Goal: Complete Application Form: Complete application form

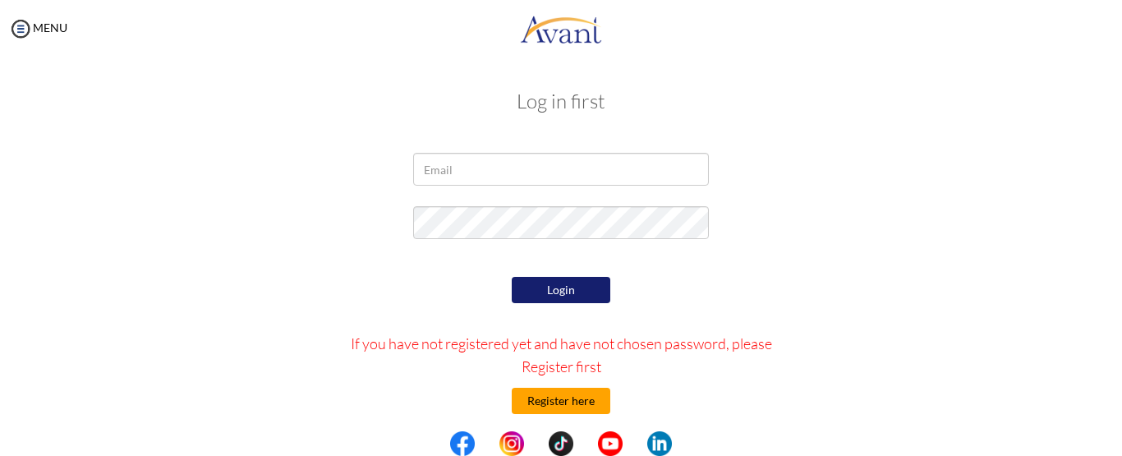
click at [565, 398] on button "Register here" at bounding box center [561, 401] width 99 height 26
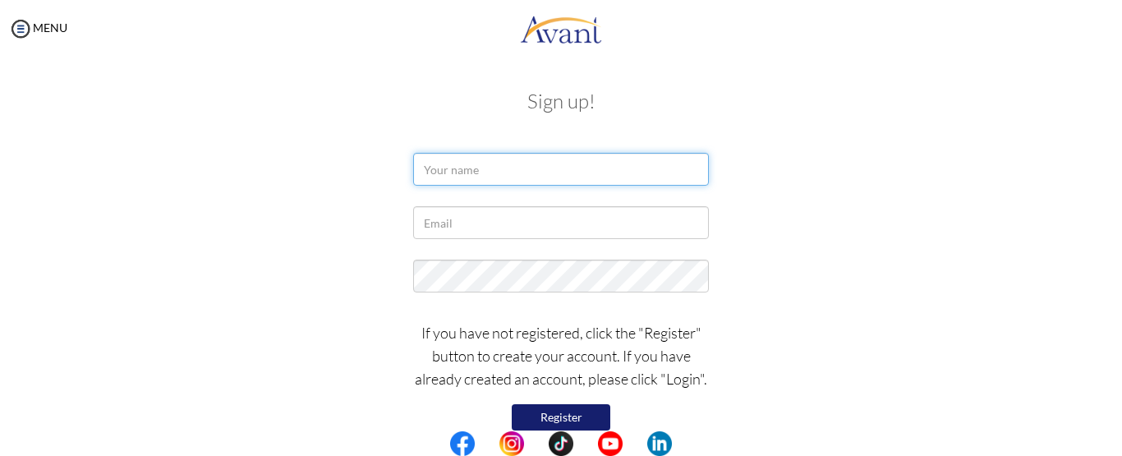
click at [484, 166] on input "text" at bounding box center [561, 169] width 296 height 33
type input "Susmita Khadka"
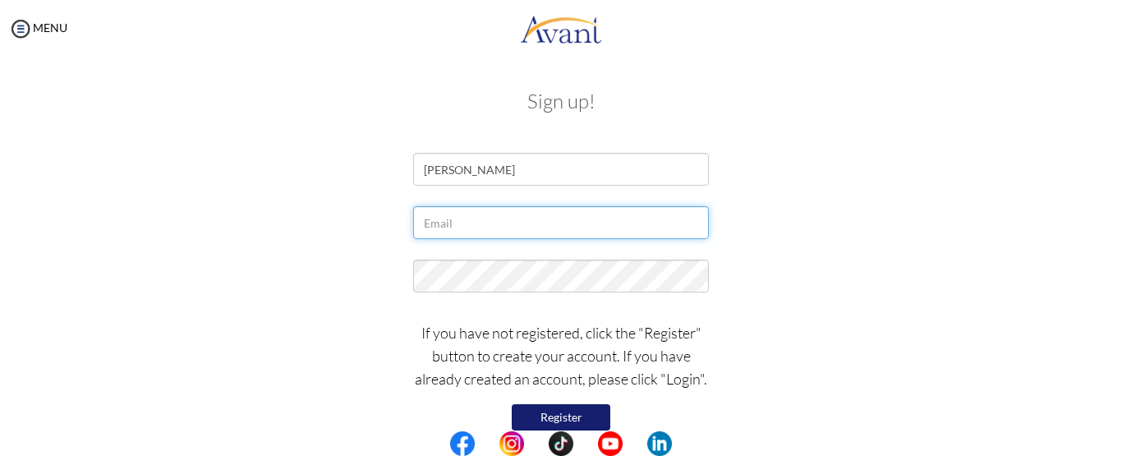
click at [474, 221] on input "text" at bounding box center [561, 222] width 296 height 33
type input "susmitakhadka202@gmail.com"
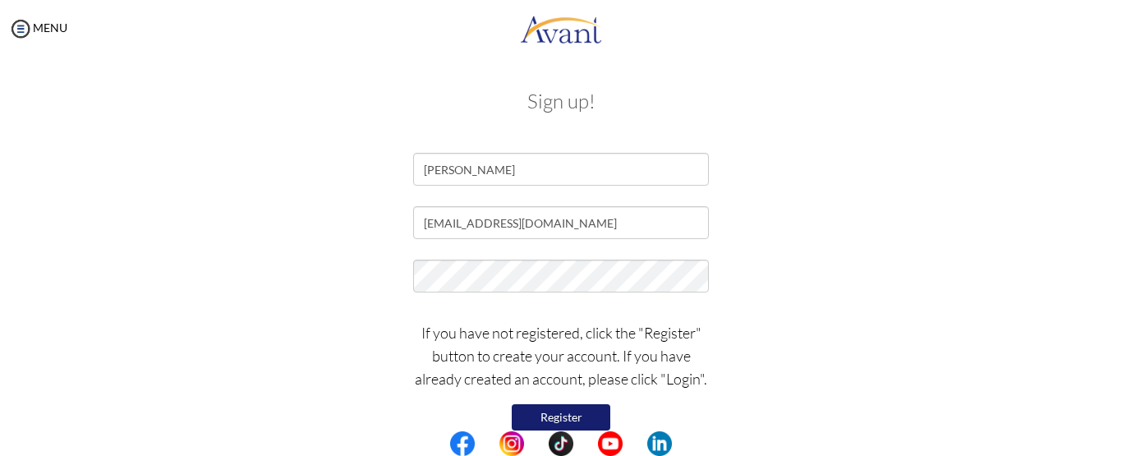
click at [569, 412] on button "Register" at bounding box center [561, 417] width 99 height 26
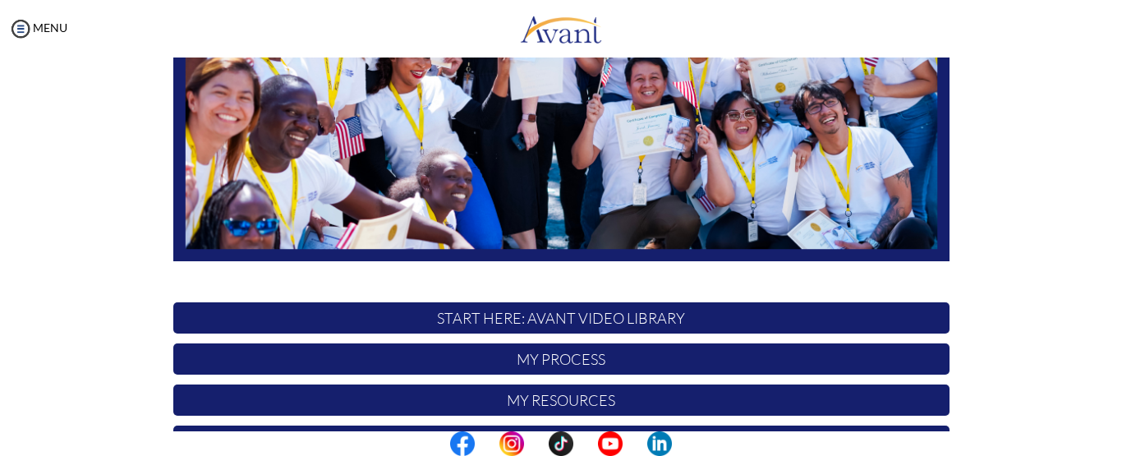
scroll to position [457, 0]
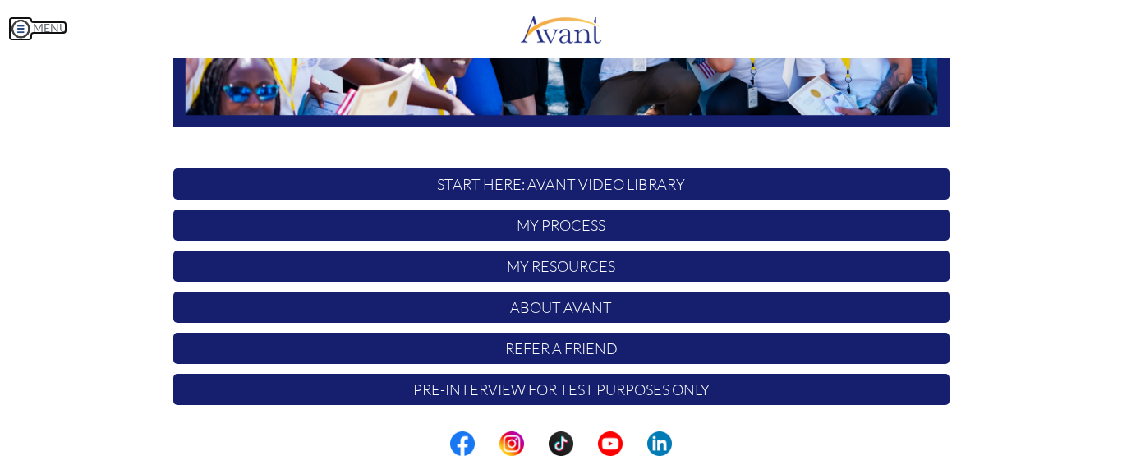
click at [18, 22] on img at bounding box center [20, 28] width 25 height 25
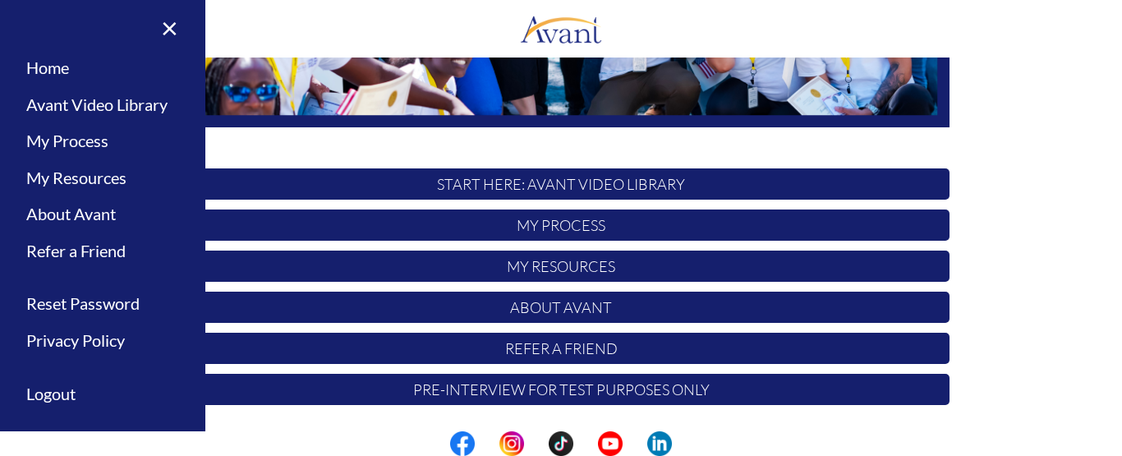
click at [541, 402] on p "Pre-Interview for test purposes only" at bounding box center [561, 389] width 776 height 31
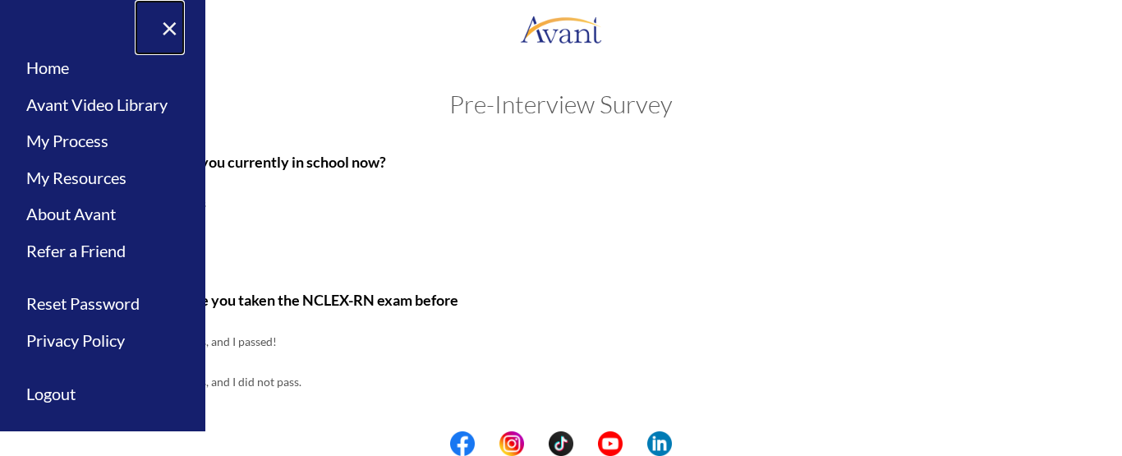
click at [155, 27] on link "×" at bounding box center [160, 27] width 50 height 55
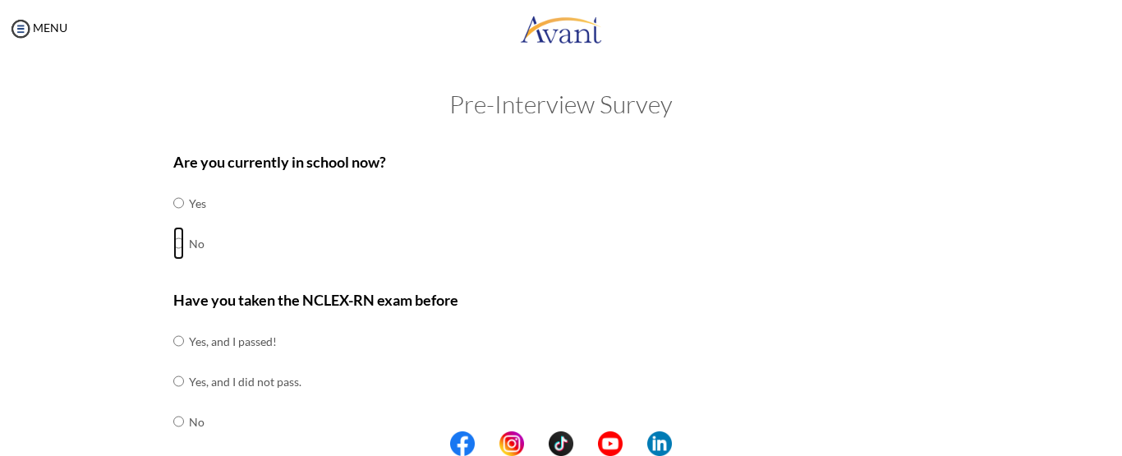
click at [173, 219] on input "radio" at bounding box center [178, 203] width 11 height 33
radio input "true"
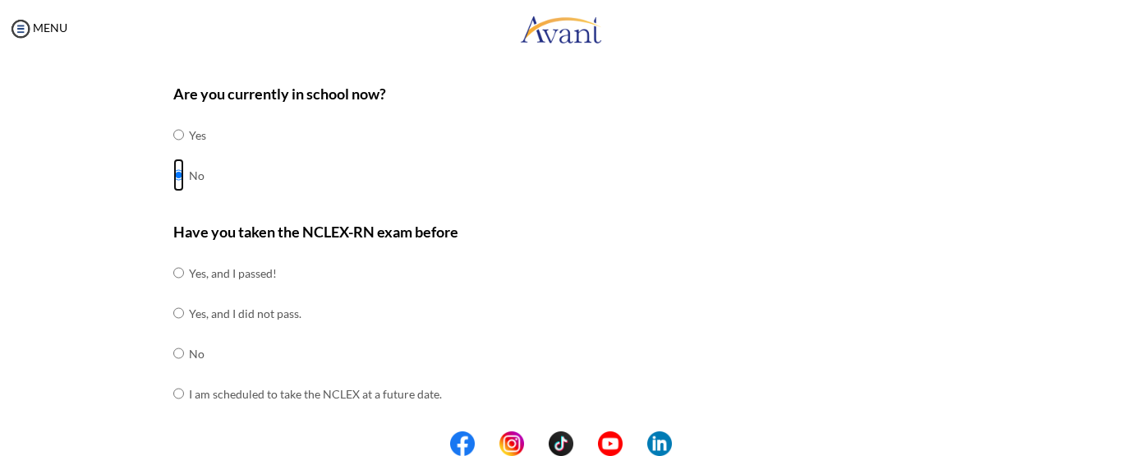
scroll to position [69, 0]
click at [173, 270] on input "radio" at bounding box center [178, 272] width 11 height 33
radio input "true"
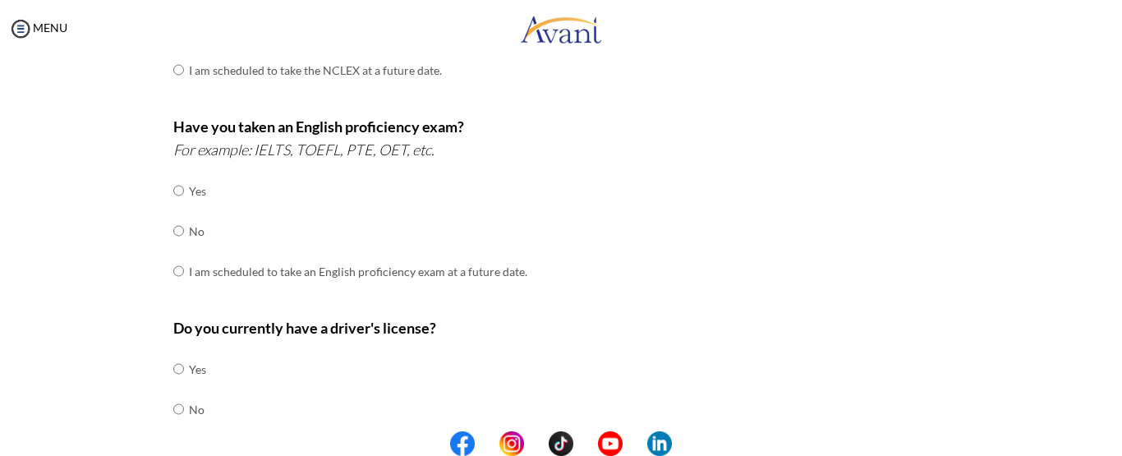
scroll to position [426, 0]
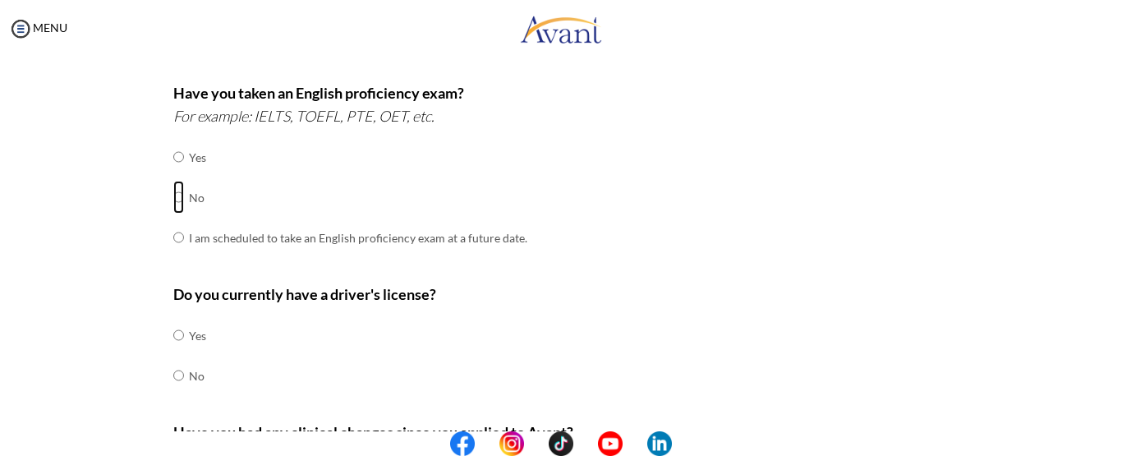
click at [174, 173] on input "radio" at bounding box center [178, 156] width 11 height 33
radio input "true"
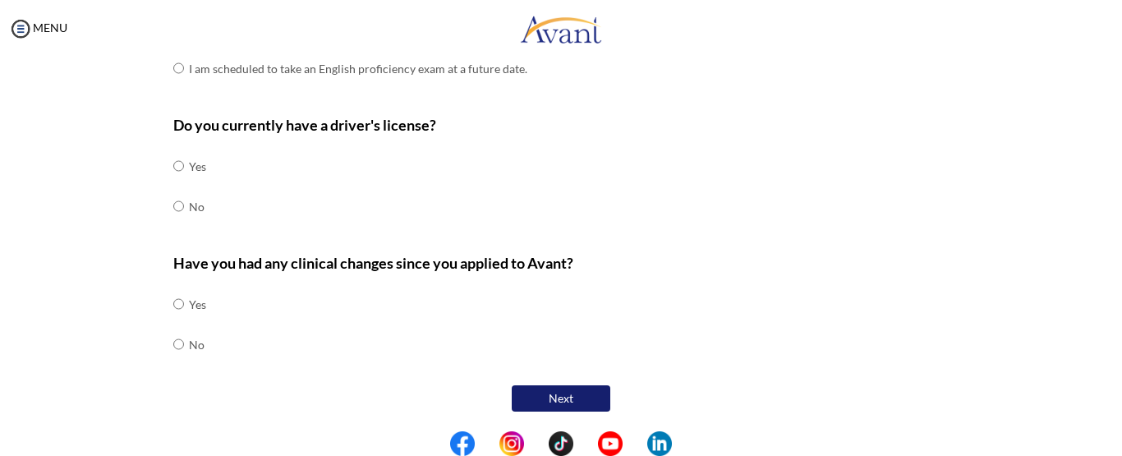
scroll to position [596, 0]
click at [173, 182] on input "radio" at bounding box center [178, 165] width 11 height 33
radio input "true"
click at [173, 320] on input "radio" at bounding box center [178, 303] width 11 height 33
radio input "true"
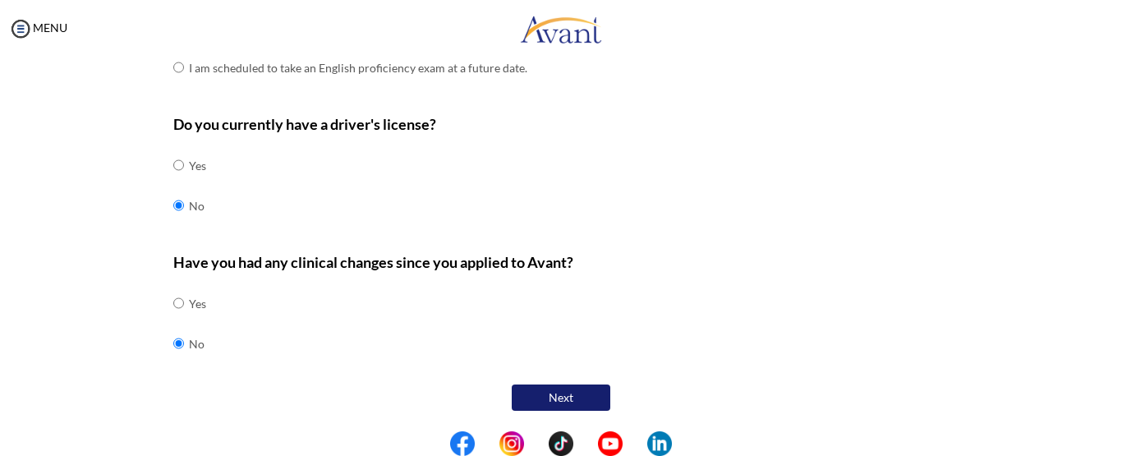
click at [565, 404] on button "Next" at bounding box center [561, 398] width 99 height 26
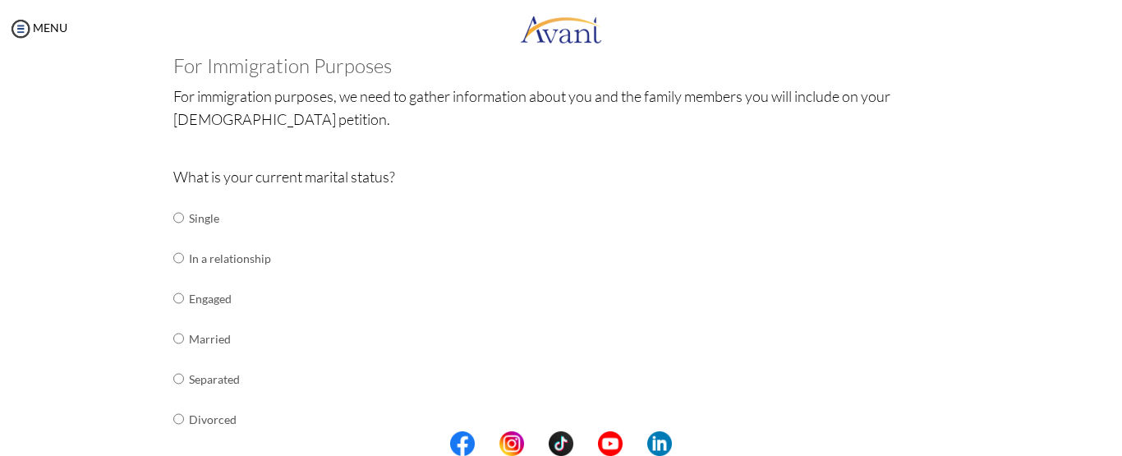
scroll to position [113, 0]
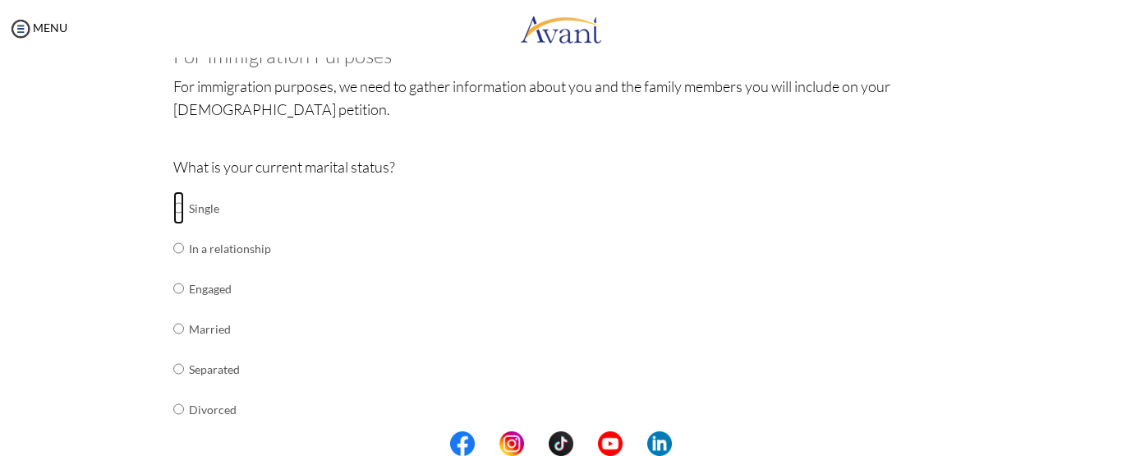
click at [173, 210] on input "radio" at bounding box center [178, 207] width 11 height 33
radio input "true"
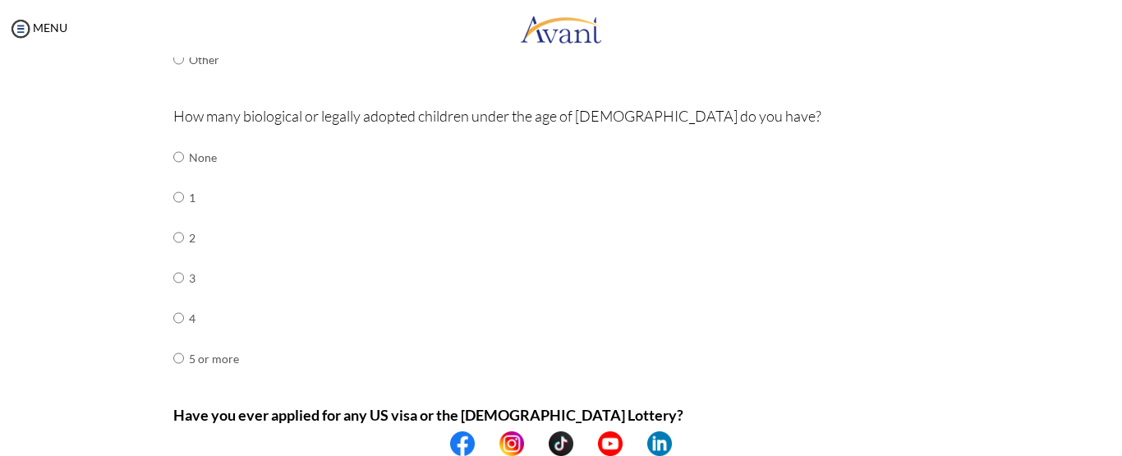
scroll to position [504, 0]
click at [173, 154] on input "radio" at bounding box center [178, 156] width 11 height 33
radio input "true"
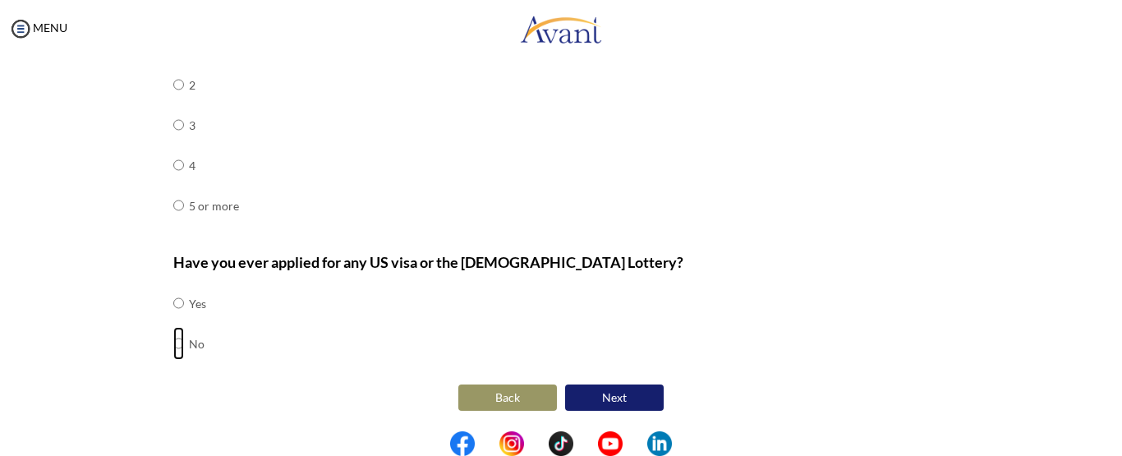
click at [173, 320] on input "radio" at bounding box center [178, 303] width 11 height 33
radio input "true"
click at [623, 396] on button "Next" at bounding box center [614, 398] width 99 height 26
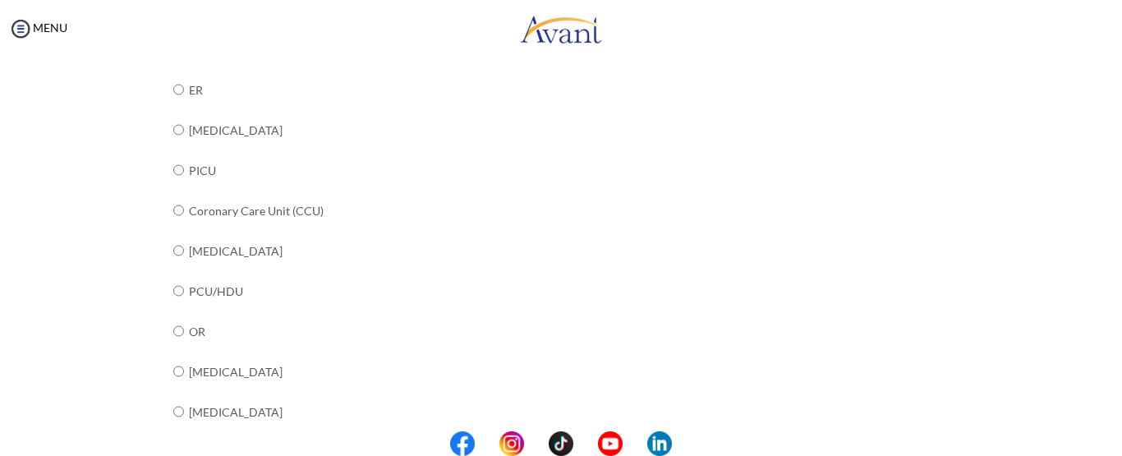
scroll to position [308, 0]
click at [173, 23] on input "radio" at bounding box center [178, 6] width 11 height 33
radio input "true"
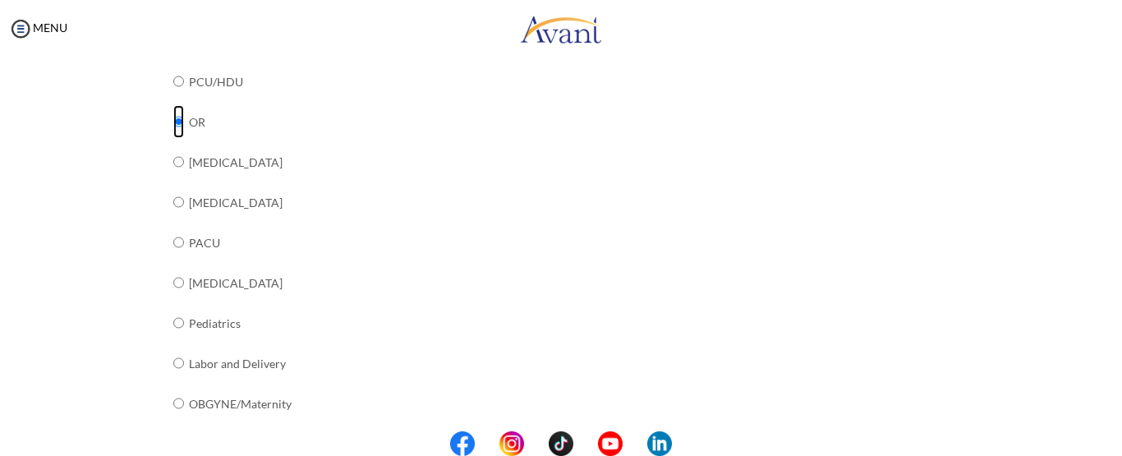
scroll to position [515, 0]
radio input "true"
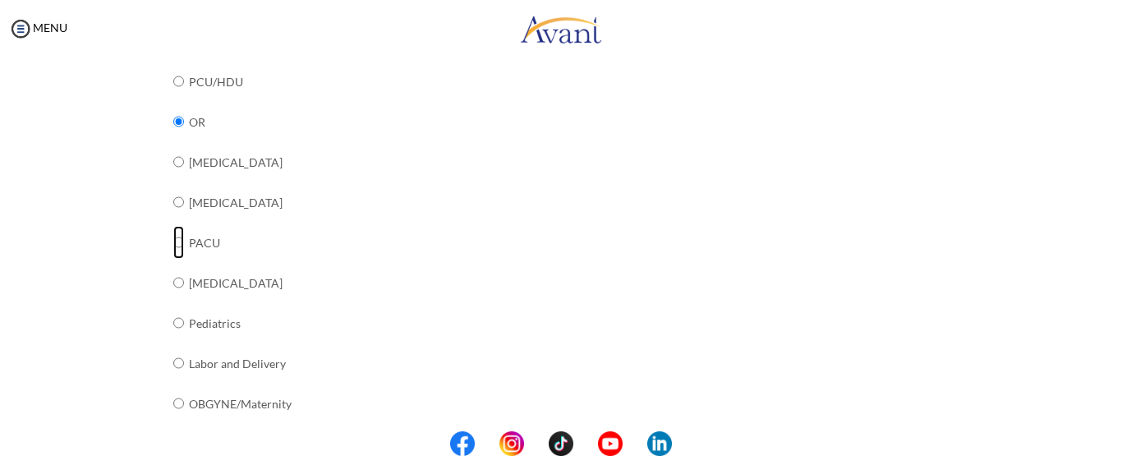
radio input "true"
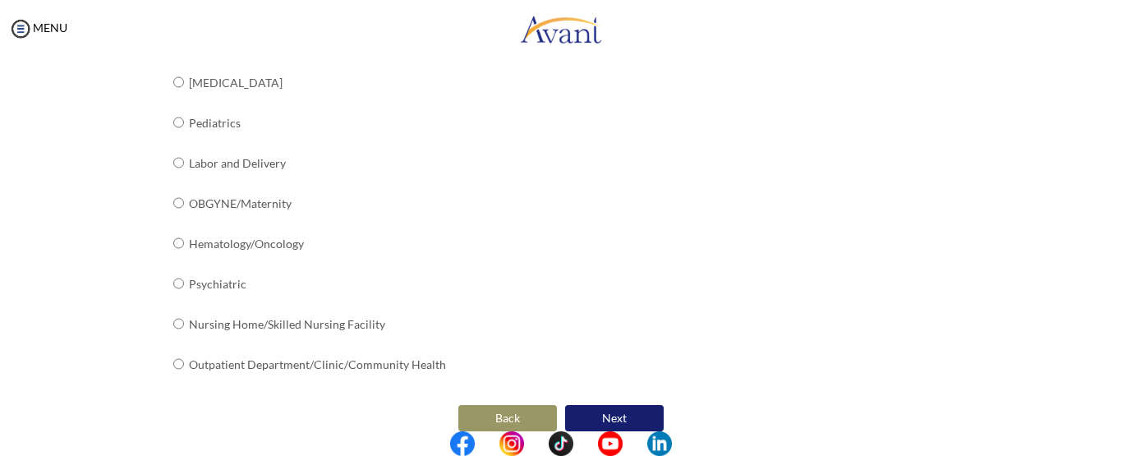
scroll to position [736, 0]
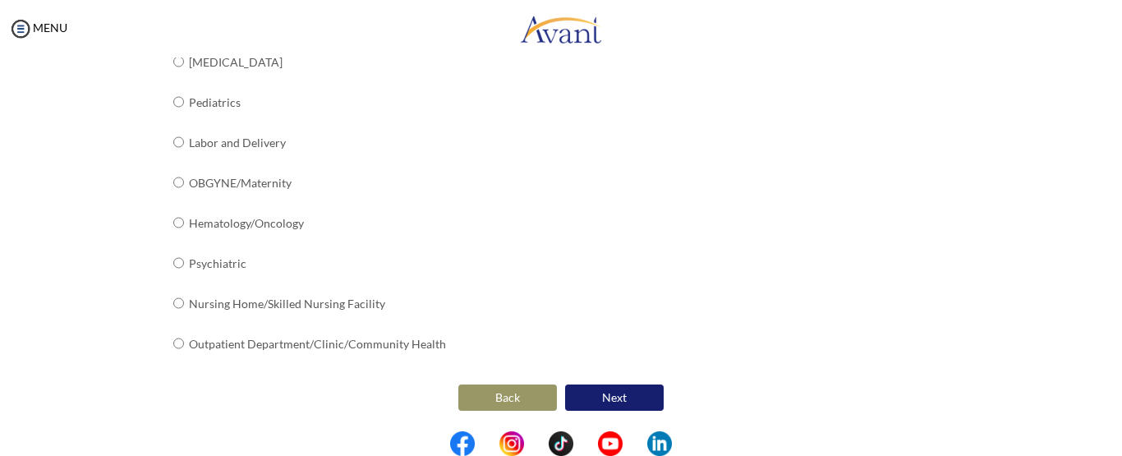
click at [634, 396] on button "Next" at bounding box center [614, 398] width 99 height 26
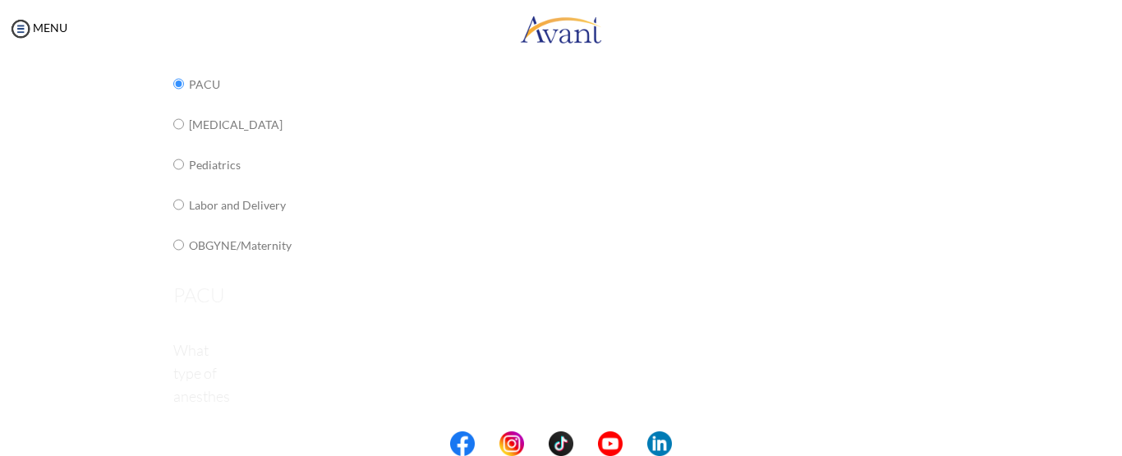
scroll to position [33, 0]
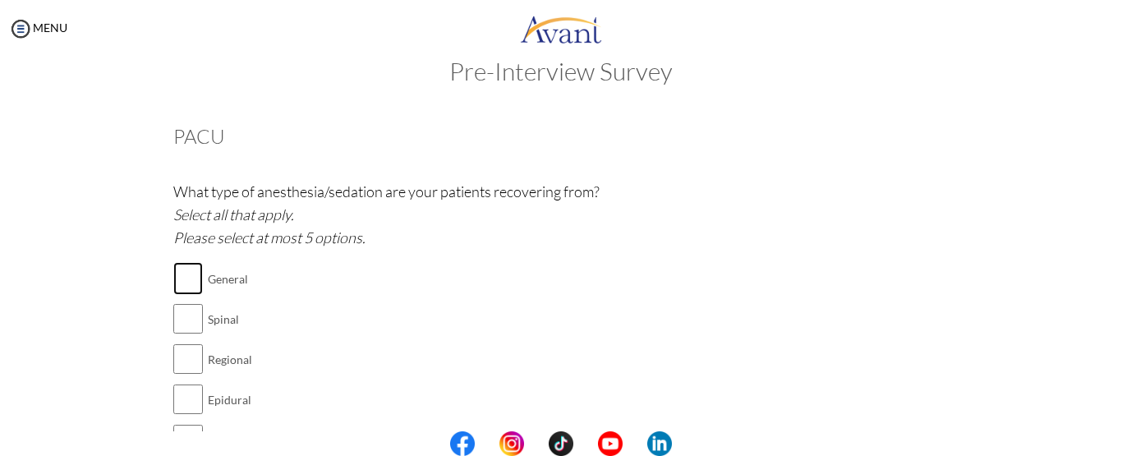
click at [187, 279] on input "checkbox" at bounding box center [188, 278] width 30 height 33
checkbox input "true"
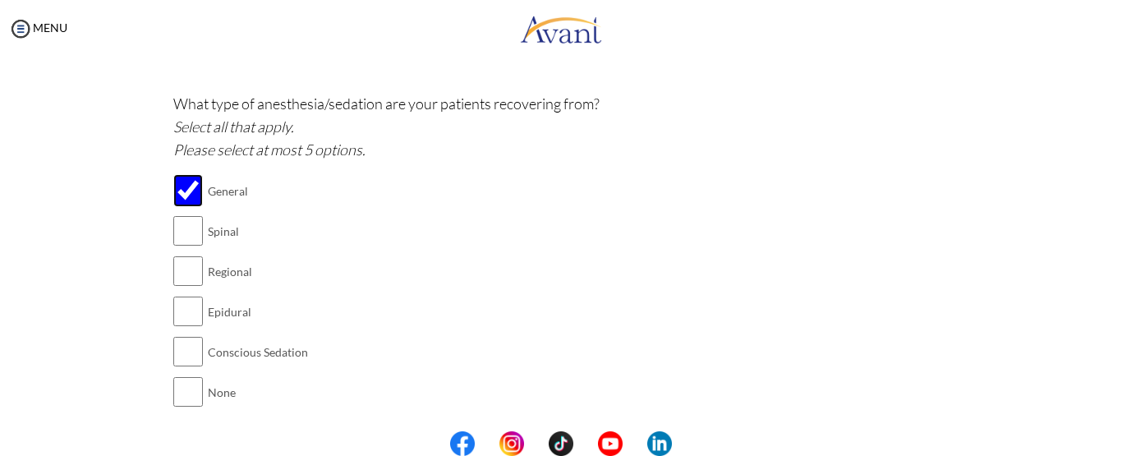
scroll to position [122, 0]
click at [187, 228] on input "checkbox" at bounding box center [188, 230] width 30 height 33
checkbox input "true"
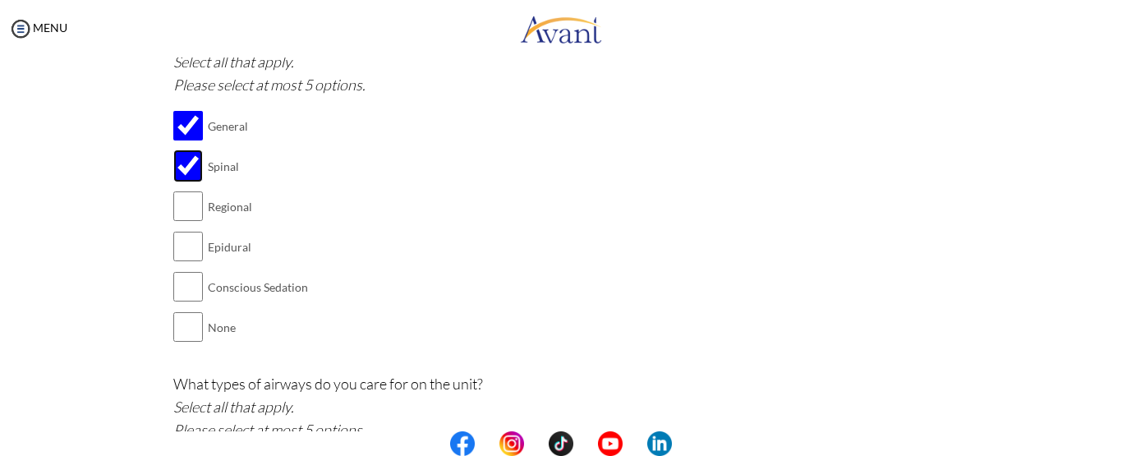
scroll to position [185, 0]
click at [181, 214] on input "checkbox" at bounding box center [188, 207] width 30 height 33
checkbox input "true"
click at [177, 246] on input "checkbox" at bounding box center [188, 247] width 30 height 33
checkbox input "true"
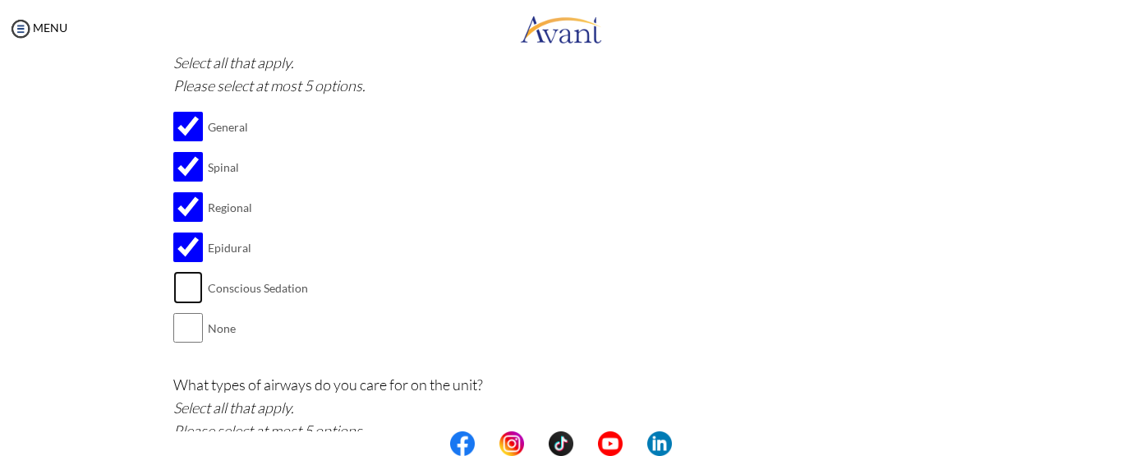
click at [186, 291] on input "checkbox" at bounding box center [188, 287] width 30 height 33
checkbox input "true"
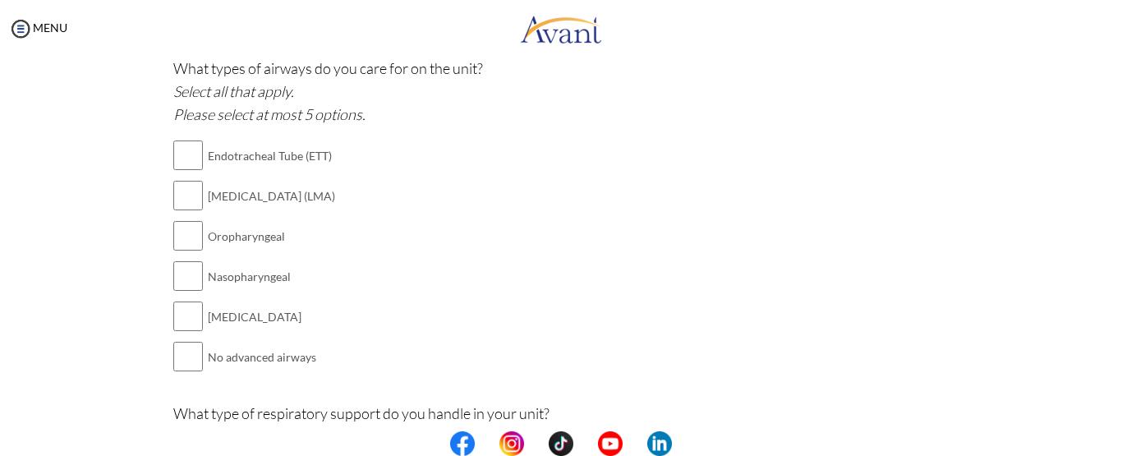
scroll to position [503, 0]
click at [173, 152] on input "checkbox" at bounding box center [188, 153] width 30 height 33
checkbox input "true"
click at [174, 189] on input "checkbox" at bounding box center [188, 193] width 30 height 33
checkbox input "true"
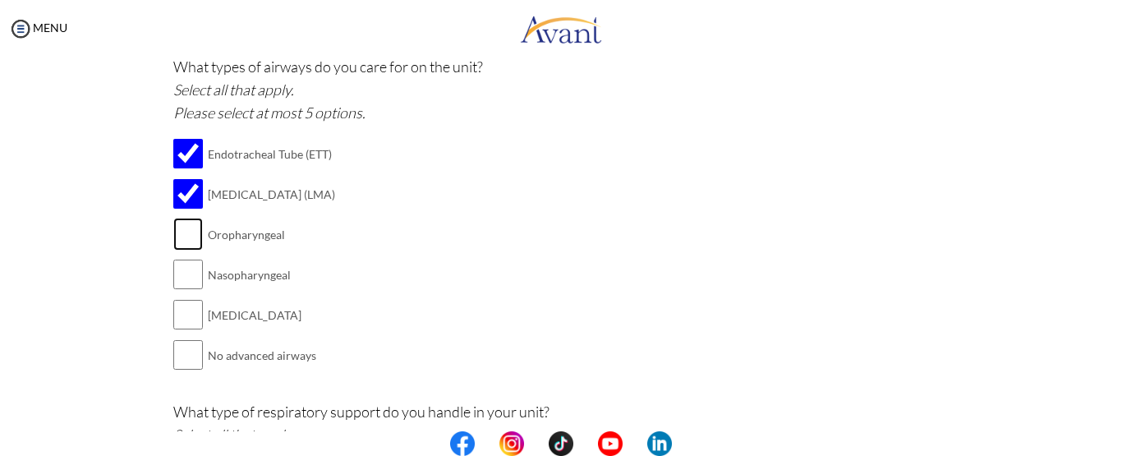
click at [182, 241] on input "checkbox" at bounding box center [188, 234] width 30 height 33
checkbox input "true"
click at [186, 278] on input "checkbox" at bounding box center [188, 274] width 30 height 33
checkbox input "true"
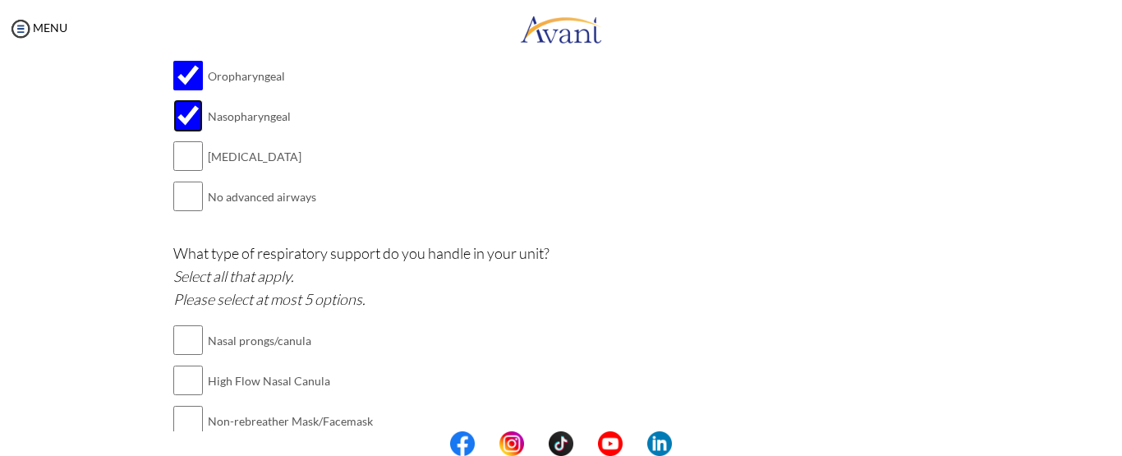
scroll to position [661, 0]
click at [184, 144] on input "checkbox" at bounding box center [188, 156] width 30 height 33
checkbox input "true"
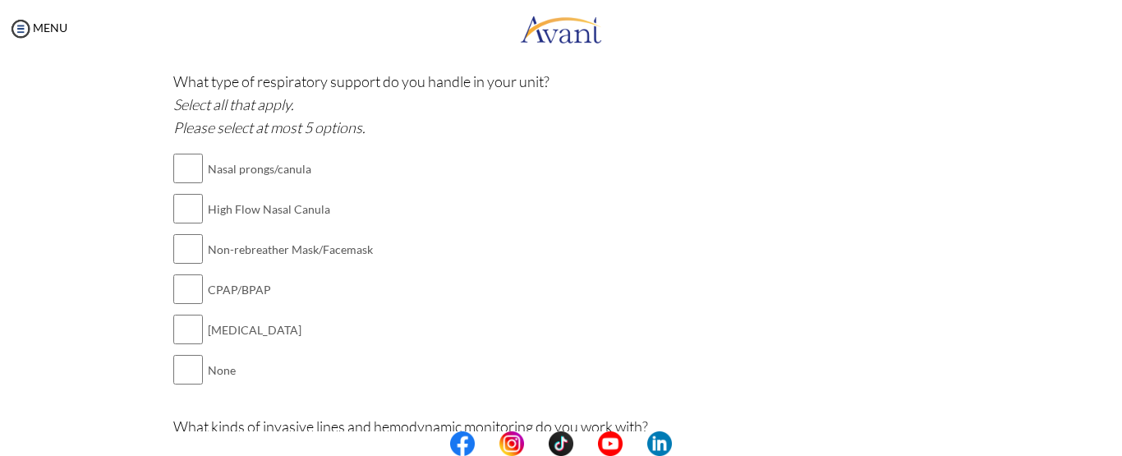
scroll to position [832, 0]
click at [191, 177] on input "checkbox" at bounding box center [188, 169] width 30 height 33
checkbox input "true"
click at [187, 250] on input "checkbox" at bounding box center [188, 249] width 30 height 33
checkbox input "true"
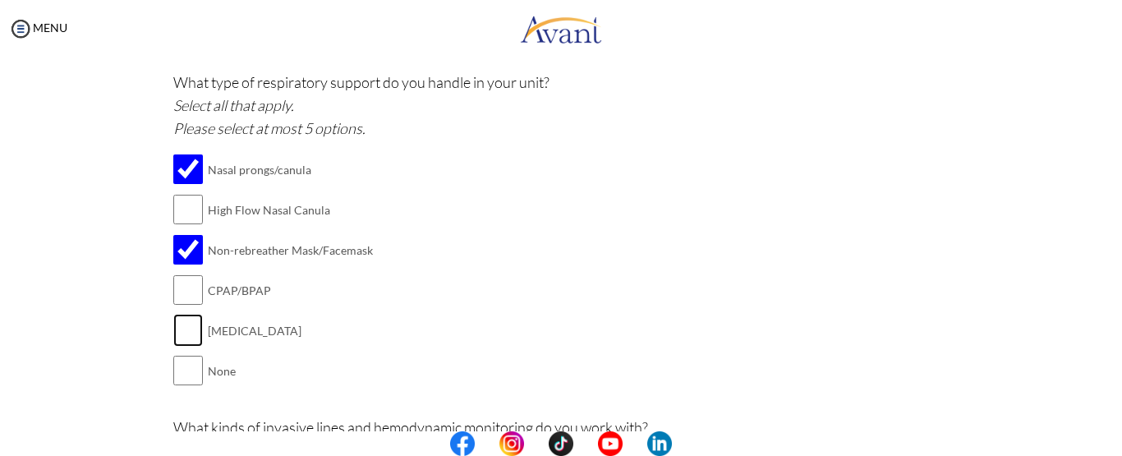
click at [187, 334] on input "checkbox" at bounding box center [188, 330] width 30 height 33
checkbox input "true"
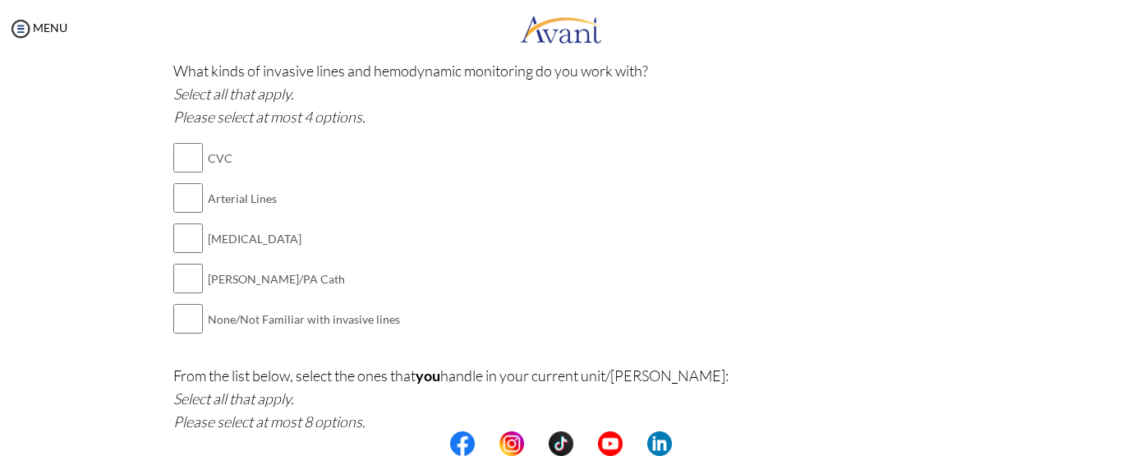
scroll to position [1191, 0]
click at [183, 166] on input "checkbox" at bounding box center [188, 156] width 30 height 33
checkbox input "true"
click at [184, 200] on input "checkbox" at bounding box center [188, 196] width 30 height 33
checkbox input "true"
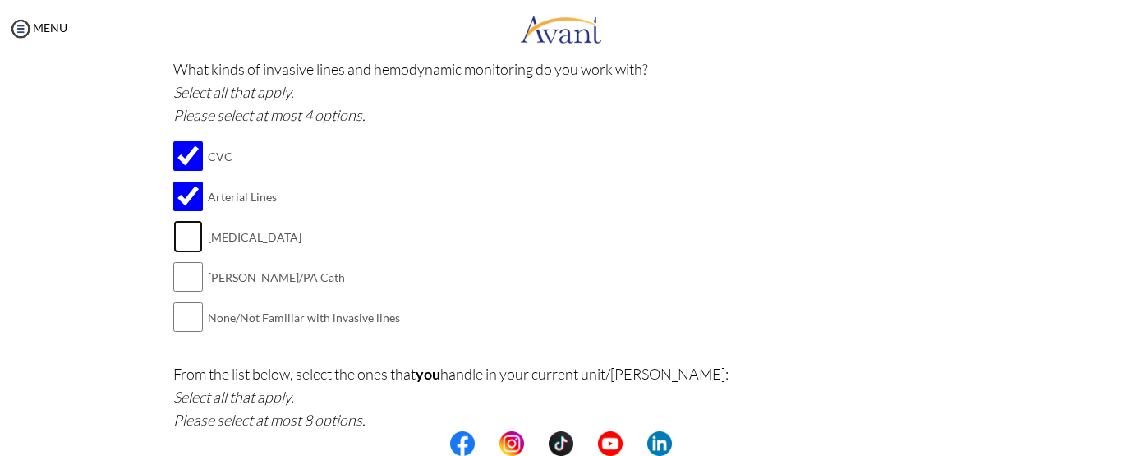
click at [190, 242] on input "checkbox" at bounding box center [188, 236] width 30 height 33
checkbox input "true"
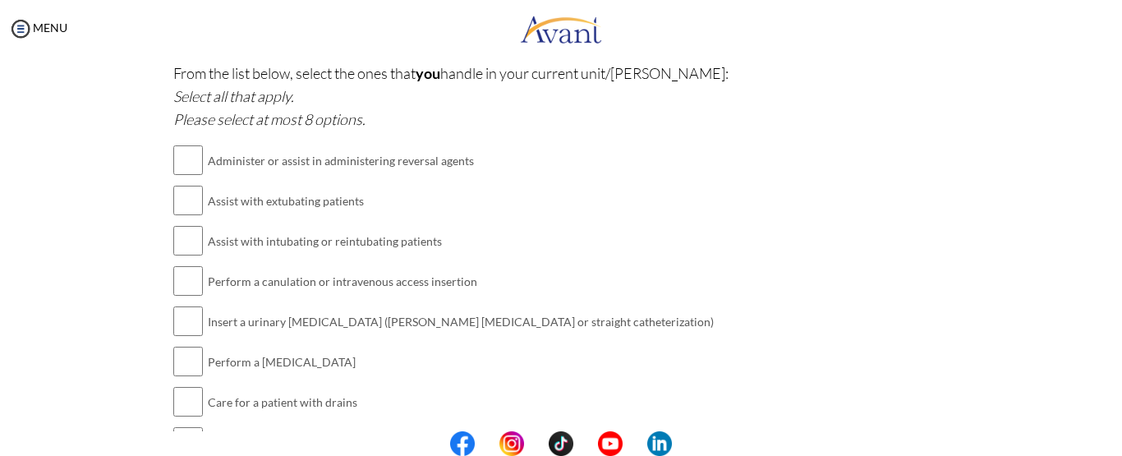
scroll to position [1493, 0]
click at [186, 170] on input "checkbox" at bounding box center [188, 158] width 30 height 33
checkbox input "true"
click at [188, 196] on input "checkbox" at bounding box center [188, 198] width 30 height 33
checkbox input "true"
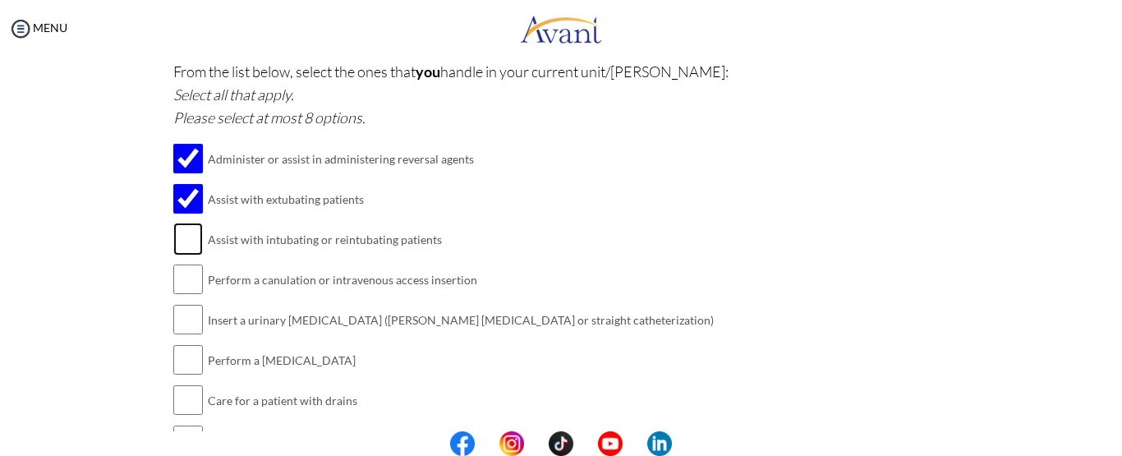
click at [184, 246] on input "checkbox" at bounding box center [188, 239] width 30 height 33
checkbox input "true"
click at [179, 284] on input "checkbox" at bounding box center [188, 279] width 30 height 33
checkbox input "true"
click at [191, 335] on input "checkbox" at bounding box center [188, 319] width 30 height 33
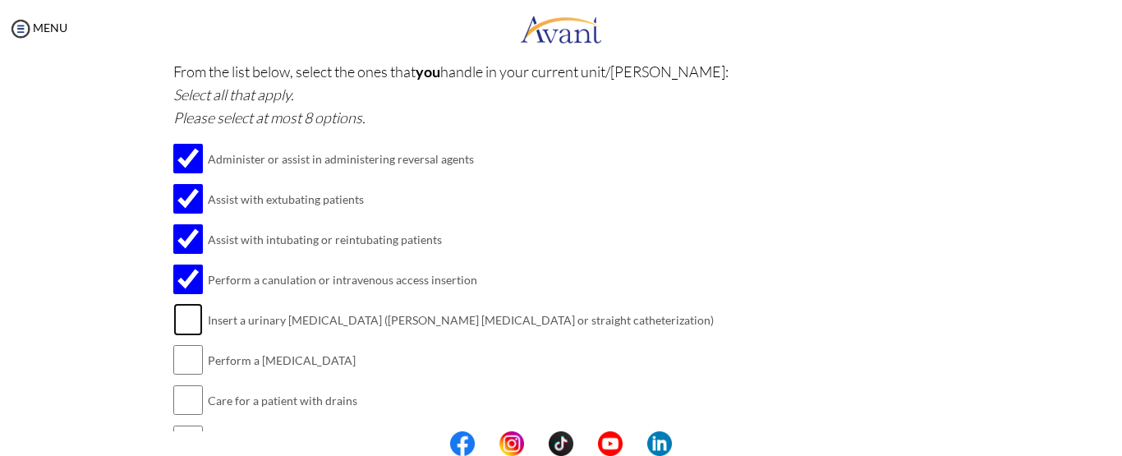
checkbox input "true"
click at [189, 362] on input "checkbox" at bounding box center [188, 359] width 30 height 33
checkbox input "true"
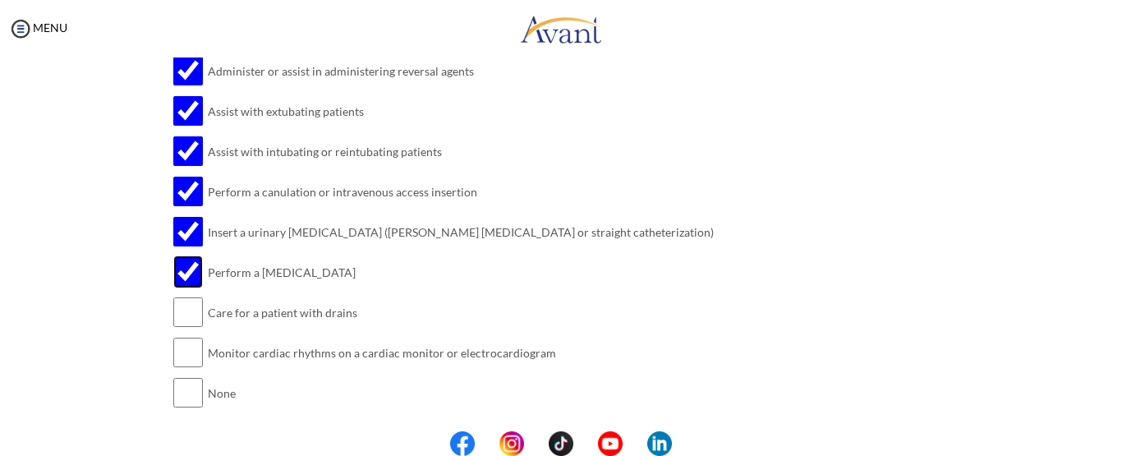
scroll to position [1586, 0]
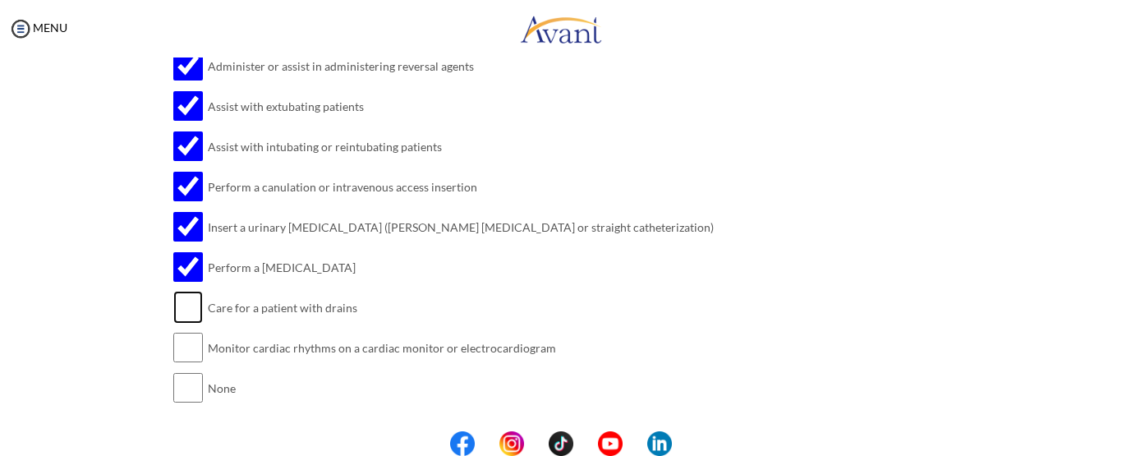
click at [181, 315] on input "checkbox" at bounding box center [188, 307] width 30 height 33
checkbox input "true"
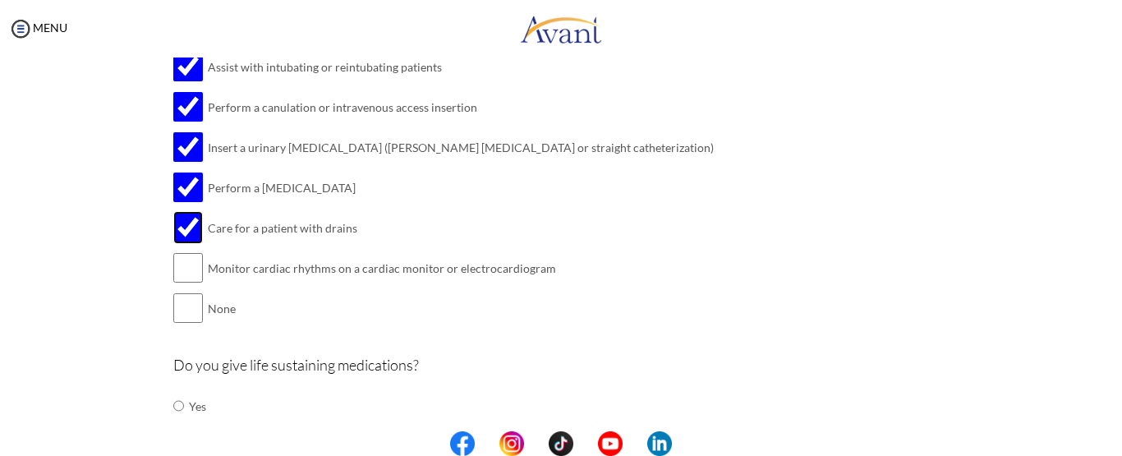
scroll to position [1666, 0]
click at [183, 267] on input "checkbox" at bounding box center [188, 267] width 30 height 33
checkbox input "true"
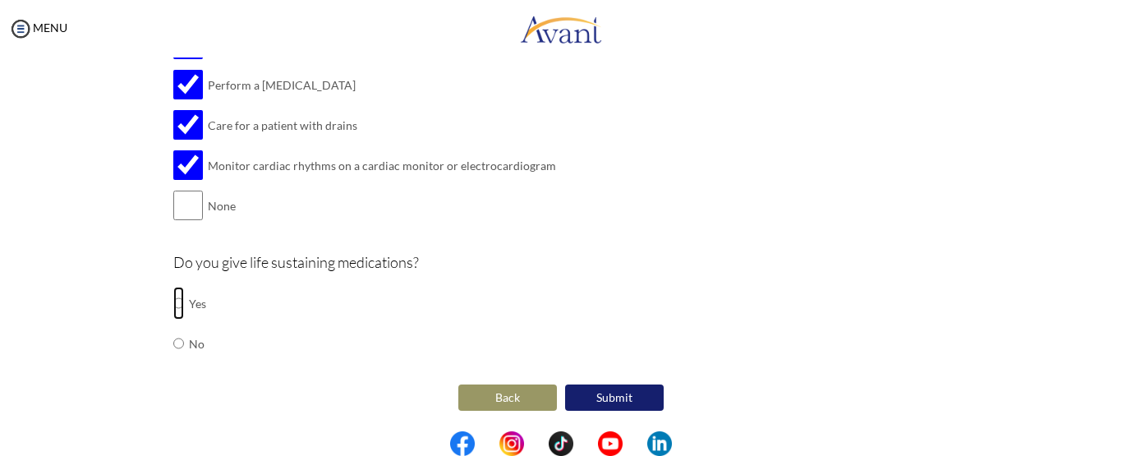
click at [177, 302] on input "radio" at bounding box center [178, 303] width 11 height 33
radio input "true"
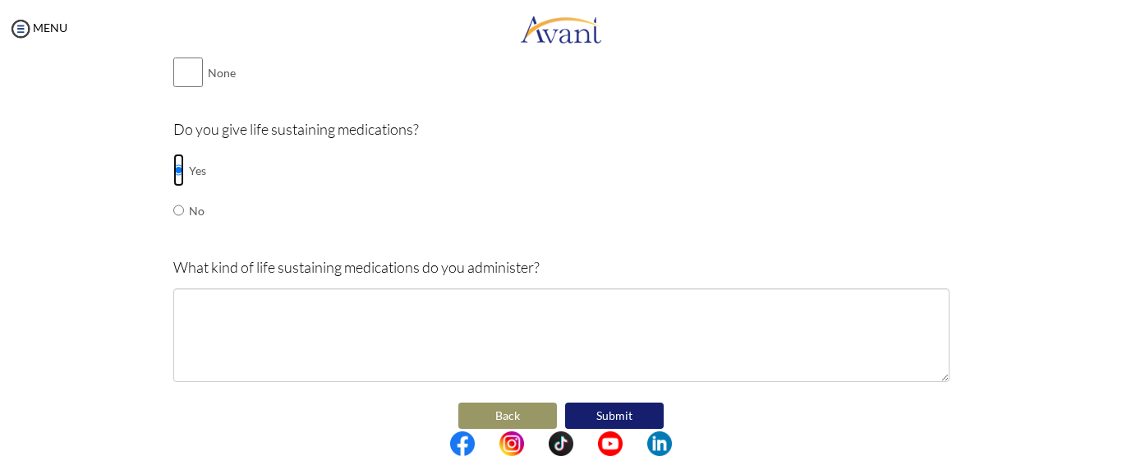
scroll to position [1902, 0]
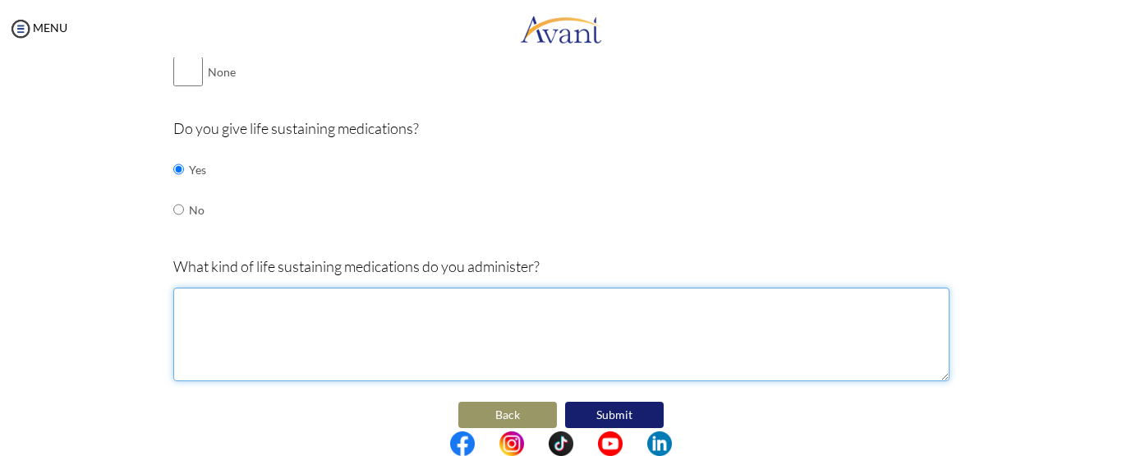
click at [273, 320] on textarea at bounding box center [561, 335] width 776 height 94
click at [269, 339] on textarea at bounding box center [561, 335] width 776 height 94
type textarea "a"
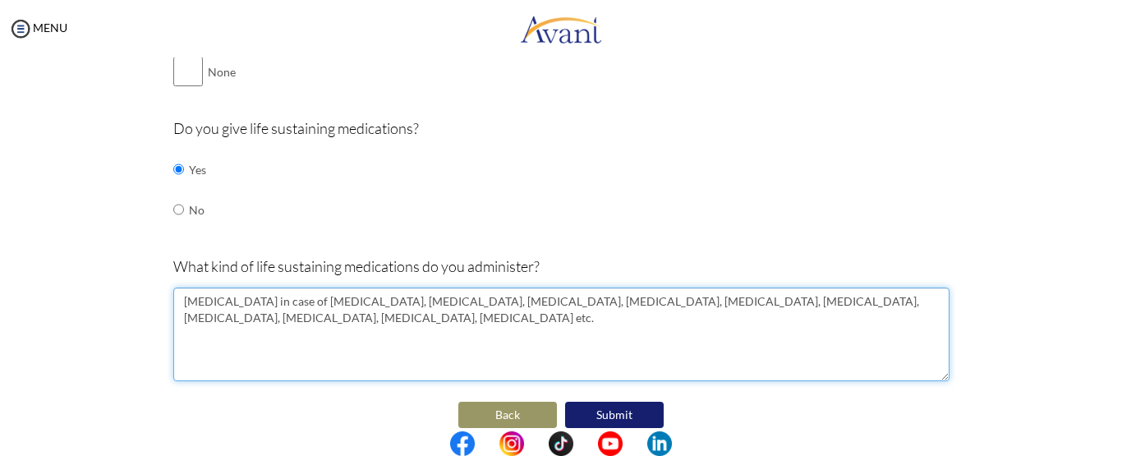
scroll to position [1919, 0]
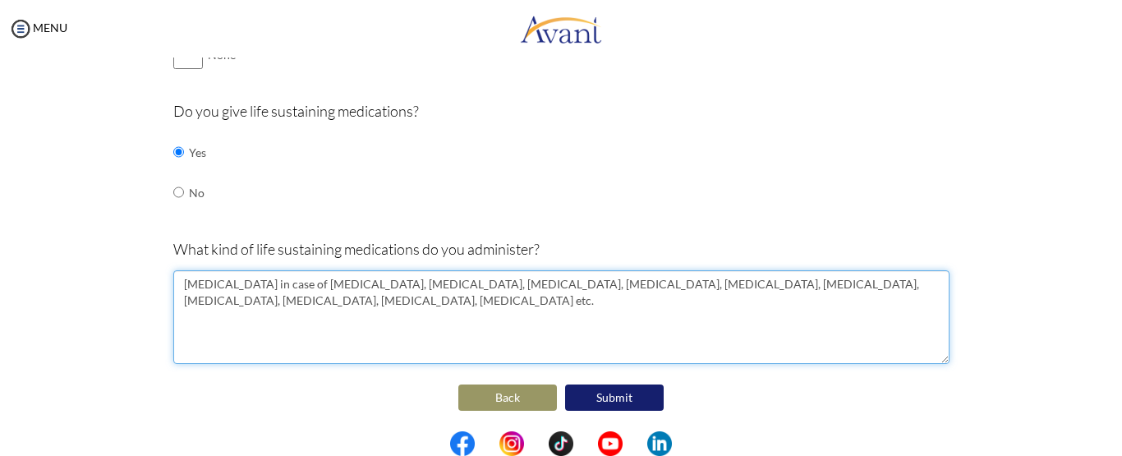
type textarea "Atropine in case of bradycardia, mephentermine, lidocaine, dopamine, dobutamine…"
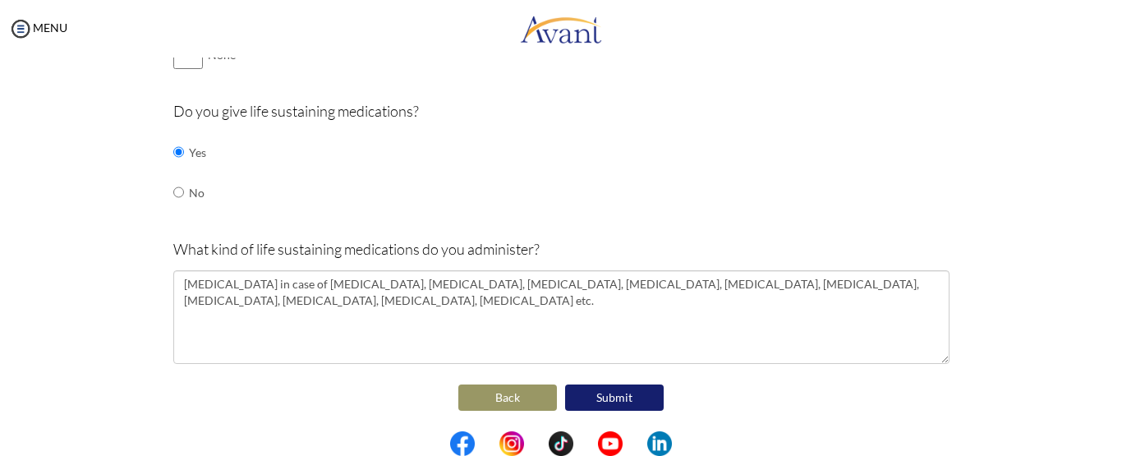
click at [633, 398] on button "Submit" at bounding box center [614, 398] width 99 height 26
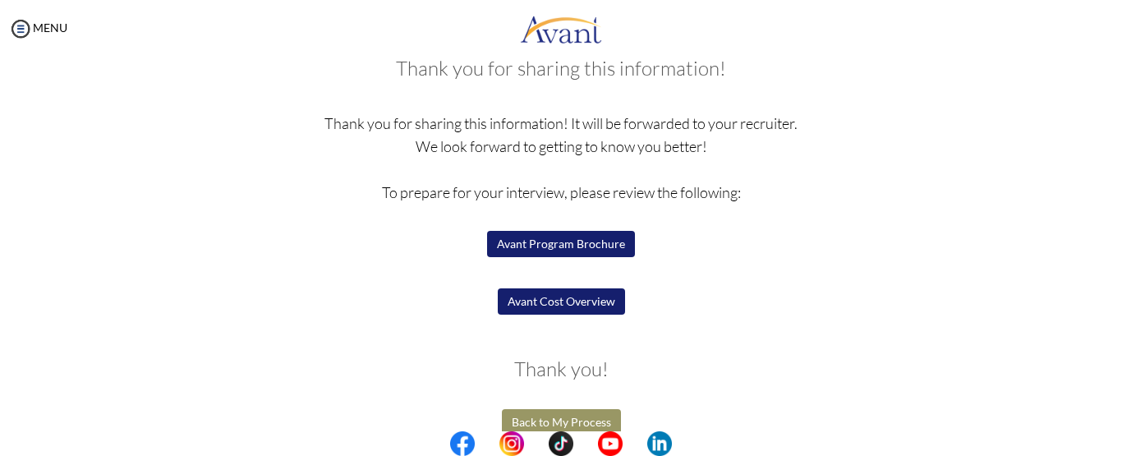
scroll to position [126, 0]
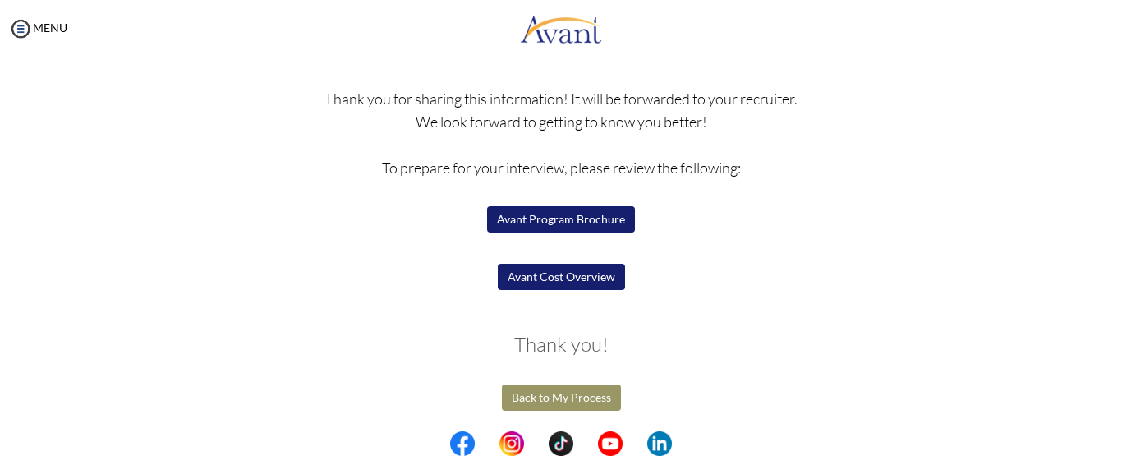
click at [561, 267] on button "Avant Cost Overview" at bounding box center [561, 277] width 127 height 26
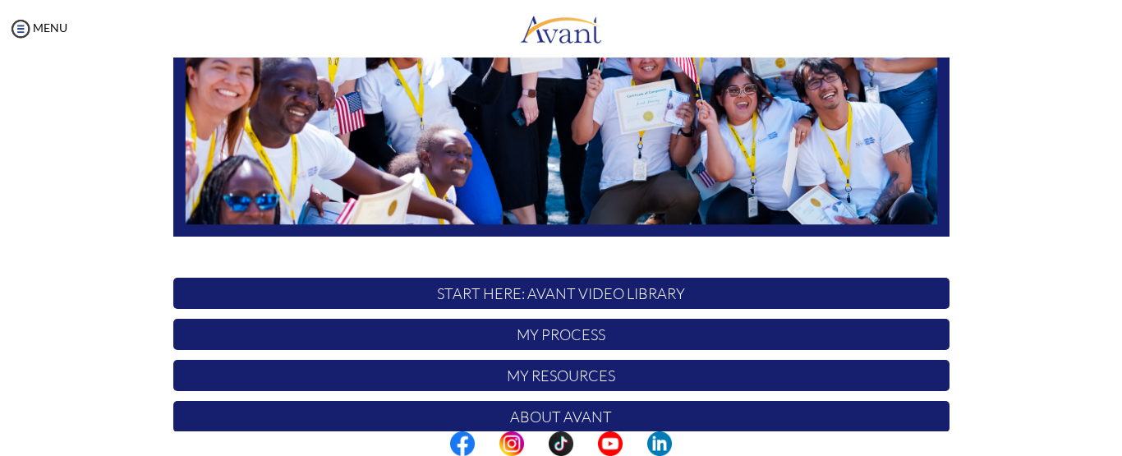
scroll to position [457, 0]
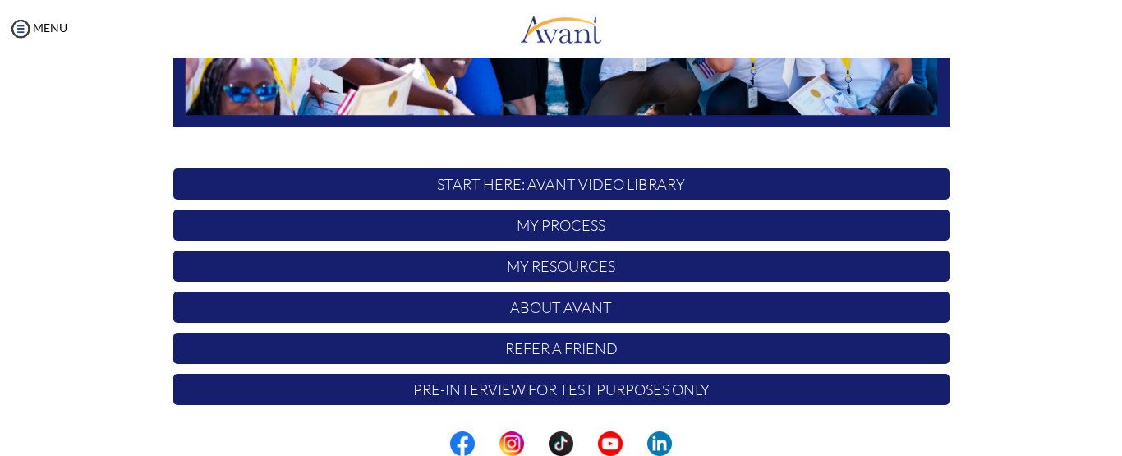
click at [550, 226] on p "My Process" at bounding box center [561, 225] width 776 height 31
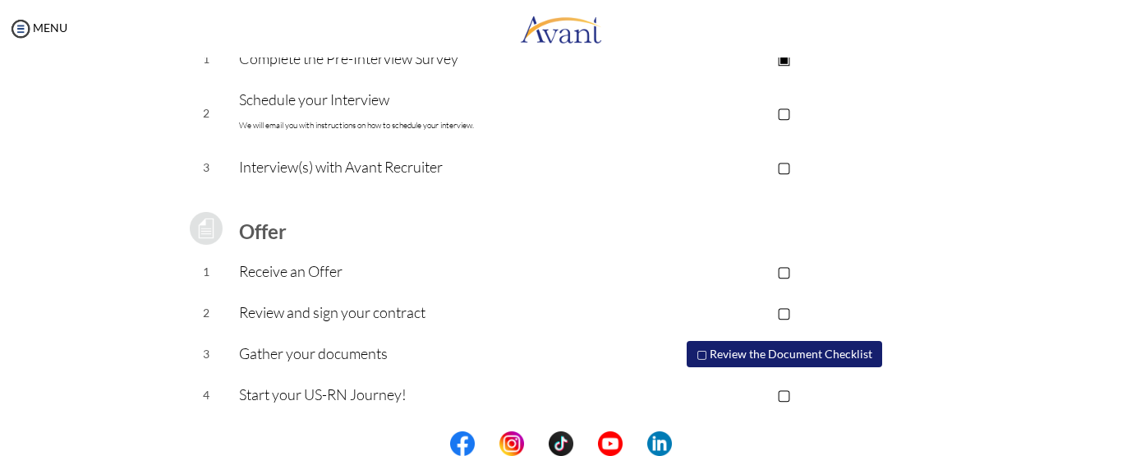
scroll to position [0, 0]
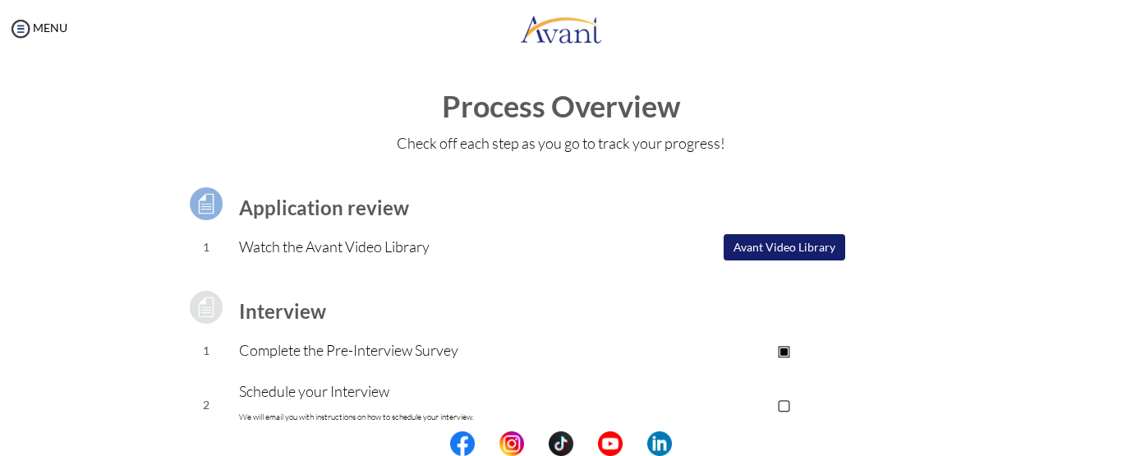
click at [775, 245] on button "Avant Video Library" at bounding box center [785, 247] width 122 height 26
